Goal: Find contact information: Find contact information

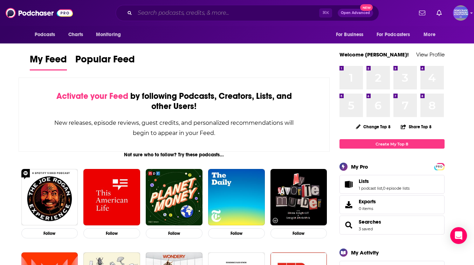
click at [182, 10] on input "Search podcasts, credits, & more..." at bounding box center [227, 12] width 184 height 11
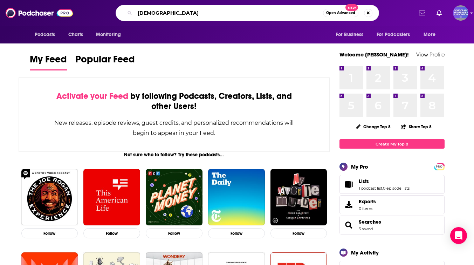
type input "[DEMOGRAPHIC_DATA]"
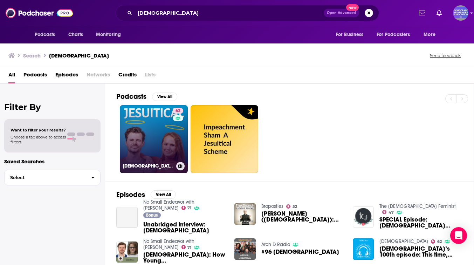
click at [155, 135] on link "62 [DEMOGRAPHIC_DATA]" at bounding box center [154, 139] width 68 height 68
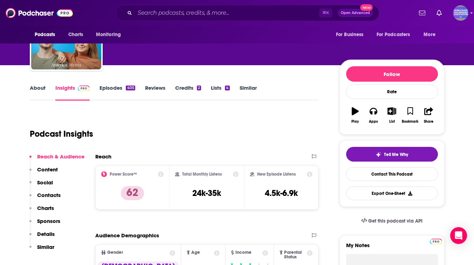
scroll to position [57, 0]
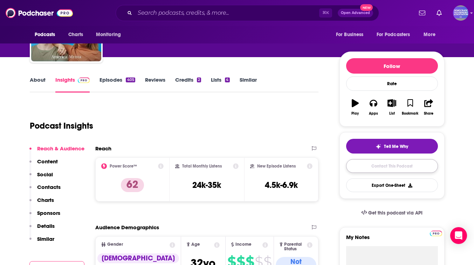
click at [392, 170] on link "Contact This Podcast" at bounding box center [392, 166] width 92 height 14
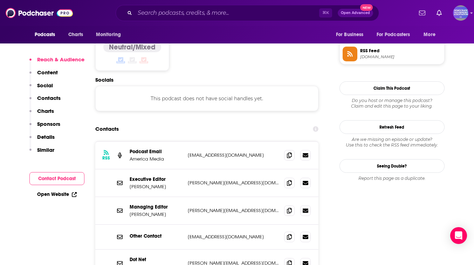
scroll to position [571, 0]
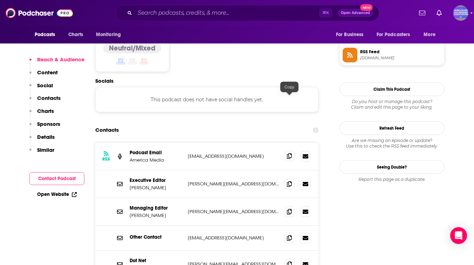
click at [289, 153] on icon at bounding box center [289, 156] width 5 height 6
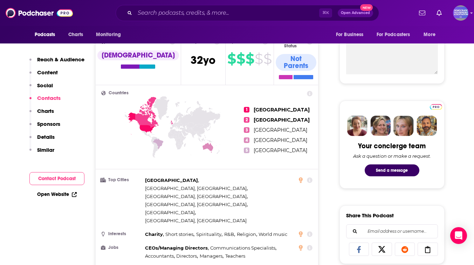
scroll to position [0, 0]
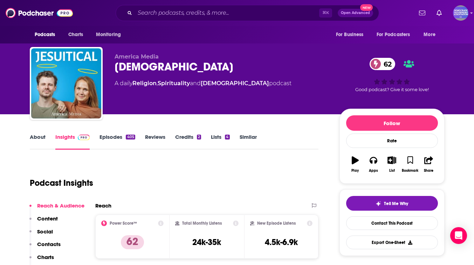
click at [135, 69] on div "[DEMOGRAPHIC_DATA] 62" at bounding box center [222, 67] width 214 height 14
copy h2 "[DEMOGRAPHIC_DATA]"
click at [155, 13] on input "Search podcasts, credits, & more..." at bounding box center [227, 12] width 184 height 11
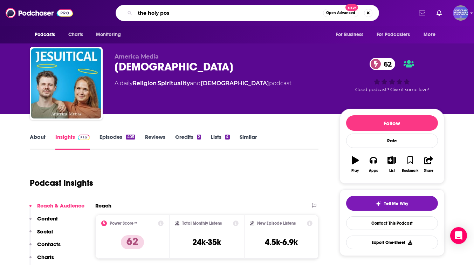
type input "the holy post"
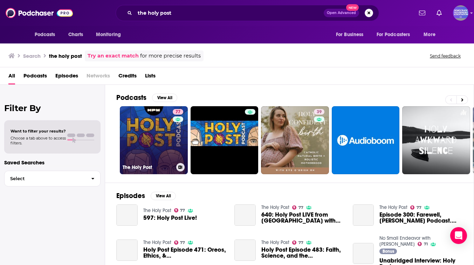
click at [156, 129] on link "77 The Holy Post" at bounding box center [154, 140] width 68 height 68
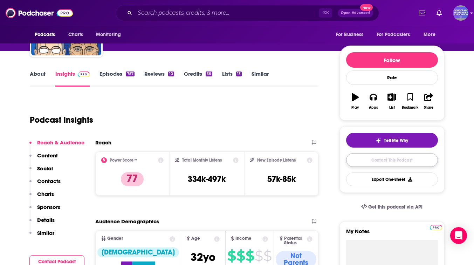
click at [403, 165] on link "Contact This Podcast" at bounding box center [392, 160] width 92 height 14
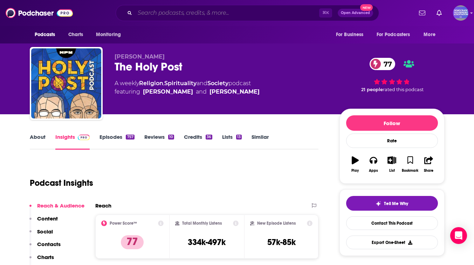
click at [191, 8] on input "Search podcasts, credits, & more..." at bounding box center [227, 12] width 184 height 11
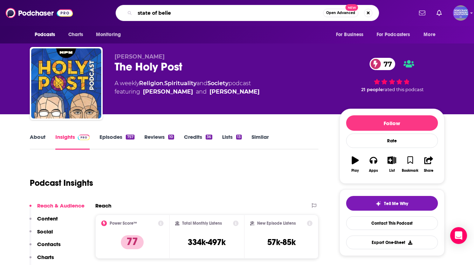
type input "state of belief"
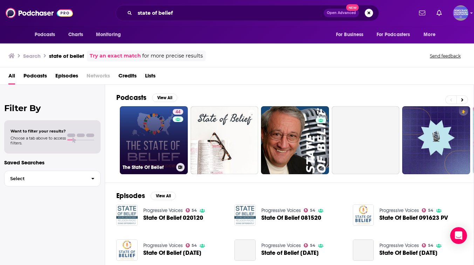
click at [158, 145] on link "44 The State Of Belief" at bounding box center [154, 140] width 68 height 68
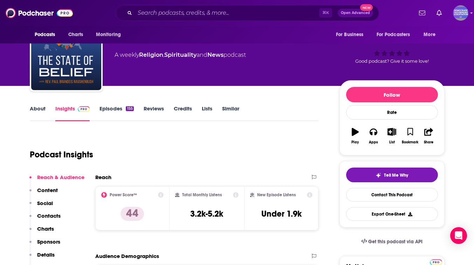
scroll to position [46, 0]
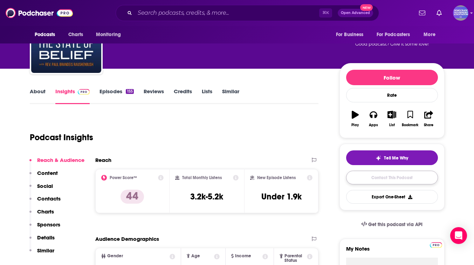
click at [386, 179] on link "Contact This Podcast" at bounding box center [392, 178] width 92 height 14
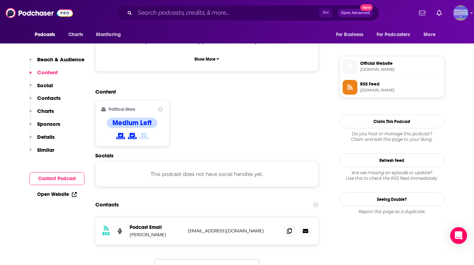
scroll to position [486, 0]
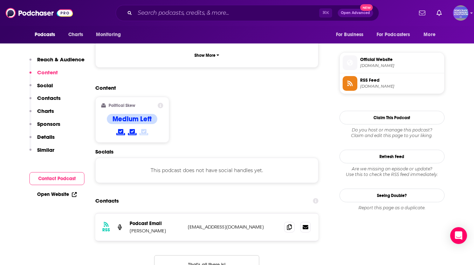
click at [244, 224] on p "[EMAIL_ADDRESS][DOMAIN_NAME]" at bounding box center [233, 227] width 91 height 6
copy div "[EMAIL_ADDRESS][DOMAIN_NAME] [EMAIL_ADDRESS][DOMAIN_NAME]"
drag, startPoint x: 157, startPoint y: 205, endPoint x: 125, endPoint y: 205, distance: 32.2
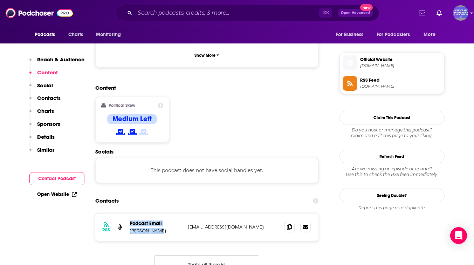
click at [125, 213] on div "RSS Podcast Email [PERSON_NAME] [EMAIL_ADDRESS][DOMAIN_NAME] [EMAIL_ADDRESS][DO…" at bounding box center [207, 226] width 224 height 27
click at [149, 228] on p "[PERSON_NAME]" at bounding box center [156, 231] width 53 height 6
copy p "[PERSON_NAME]"
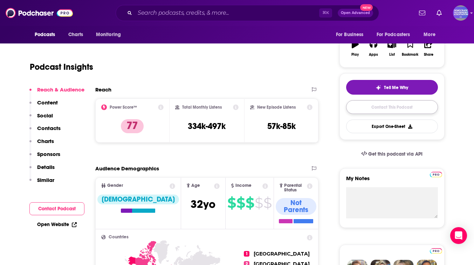
click at [386, 107] on link "Contact This Podcast" at bounding box center [392, 107] width 92 height 14
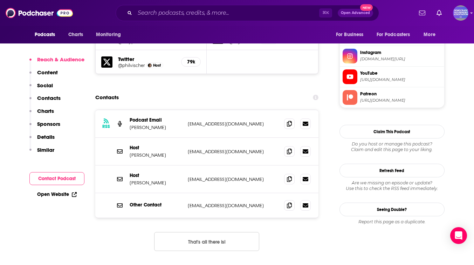
scroll to position [679, 0]
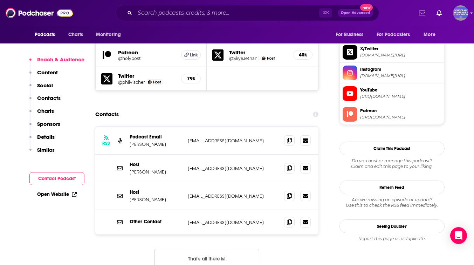
click at [246, 138] on p "[EMAIL_ADDRESS][DOMAIN_NAME]" at bounding box center [233, 141] width 91 height 6
copy div "[EMAIL_ADDRESS][DOMAIN_NAME] [EMAIL_ADDRESS][DOMAIN_NAME]"
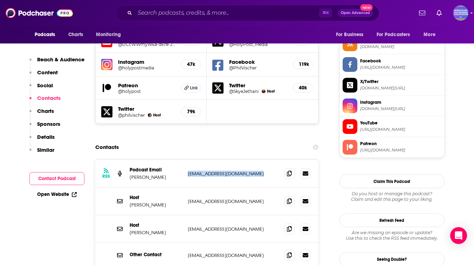
scroll to position [665, 0]
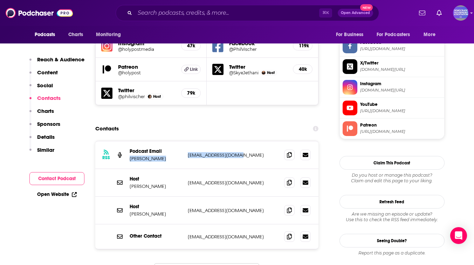
drag, startPoint x: 128, startPoint y: 110, endPoint x: 247, endPoint y: 113, distance: 119.2
click at [247, 141] on div "RSS Podcast Email [PERSON_NAME] [EMAIL_ADDRESS][DOMAIN_NAME] [EMAIL_ADDRESS][DO…" at bounding box center [207, 155] width 224 height 28
copy div "[PERSON_NAME] [EMAIL_ADDRESS][DOMAIN_NAME]"
drag, startPoint x: 256, startPoint y: 166, endPoint x: 127, endPoint y: 167, distance: 129.0
click at [127, 197] on div "Host [PERSON_NAME] [PERSON_NAME][EMAIL_ADDRESS][PERSON_NAME][DOMAIN_NAME] [DOMA…" at bounding box center [207, 211] width 224 height 28
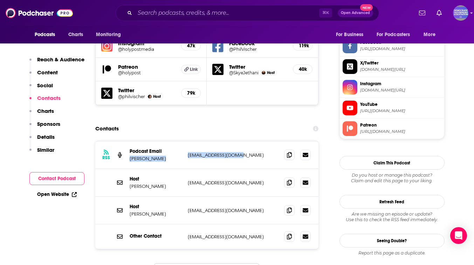
copy div "[PERSON_NAME] [PERSON_NAME][EMAIL_ADDRESS][PERSON_NAME][DOMAIN_NAME]"
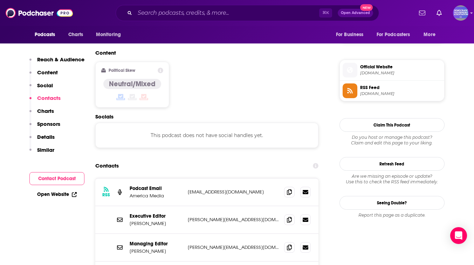
scroll to position [536, 0]
drag, startPoint x: 258, startPoint y: 133, endPoint x: 188, endPoint y: 134, distance: 69.4
click at [188, 189] on p "[EMAIL_ADDRESS][DOMAIN_NAME]" at bounding box center [233, 192] width 91 height 6
copy p "[EMAIL_ADDRESS][DOMAIN_NAME]"
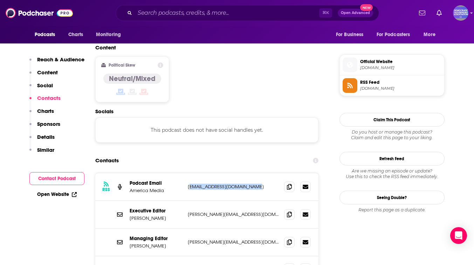
scroll to position [549, 0]
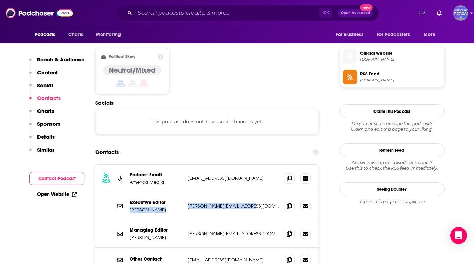
drag, startPoint x: 258, startPoint y: 149, endPoint x: 129, endPoint y: 152, distance: 129.0
click at [129, 192] on div "Executive Editor Kerry Weber [EMAIL_ADDRESS][DOMAIN_NAME] [PERSON_NAME][EMAIL_A…" at bounding box center [207, 206] width 224 height 28
copy div "Kerry Weber [EMAIL_ADDRESS][DOMAIN_NAME]"
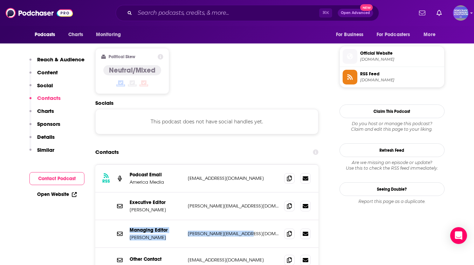
drag, startPoint x: 255, startPoint y: 179, endPoint x: 126, endPoint y: 181, distance: 129.3
click at [126, 220] on div "Managing Editor [PERSON_NAME] [PERSON_NAME][EMAIL_ADDRESS][DOMAIN_NAME] [PERSON…" at bounding box center [207, 234] width 224 height 28
copy div "Managing Editor [PERSON_NAME] [PERSON_NAME][EMAIL_ADDRESS][DOMAIN_NAME]"
